Goal: Task Accomplishment & Management: Manage account settings

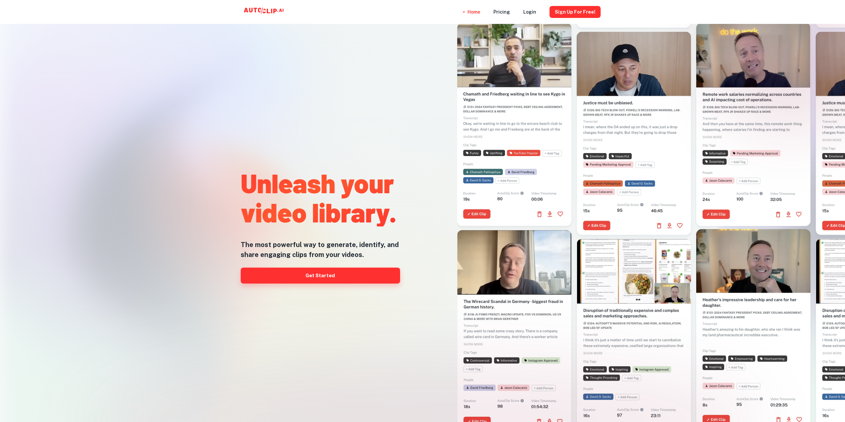
click at [357, 271] on link "Get Started" at bounding box center [320, 276] width 159 height 16
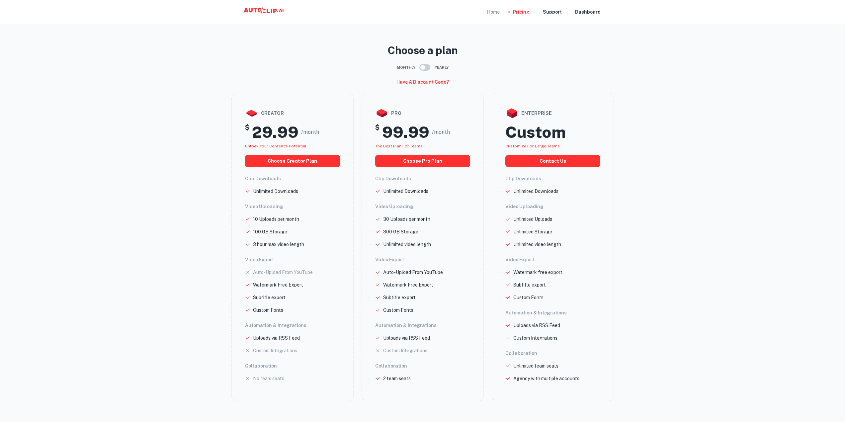
click at [500, 14] on div "Home" at bounding box center [493, 12] width 13 height 24
